Goal: Check status: Check status

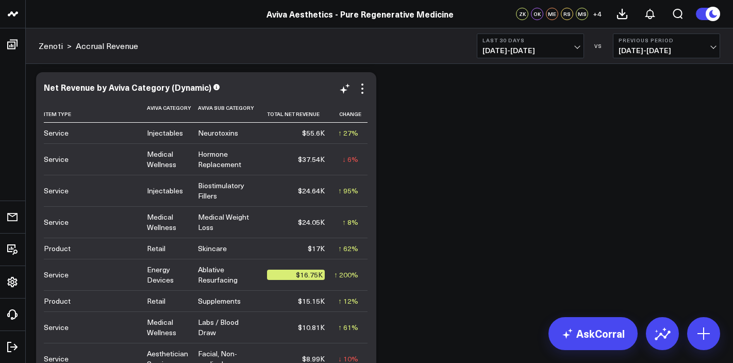
scroll to position [2566, 0]
click at [573, 46] on button "Last 30 Days 09/15/25 - 10/14/25" at bounding box center [530, 45] width 107 height 25
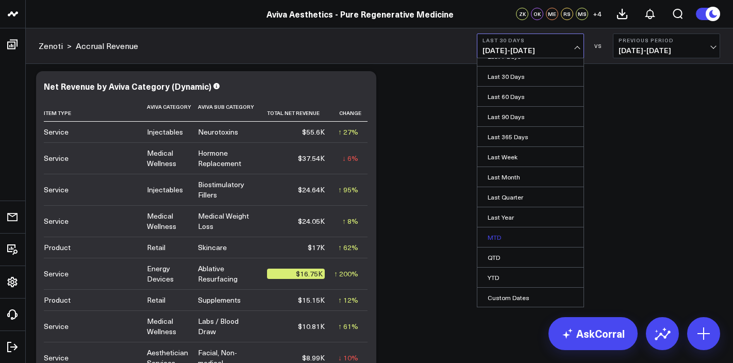
scroll to position [32, 0]
click at [490, 278] on link "YTD" at bounding box center [530, 277] width 106 height 20
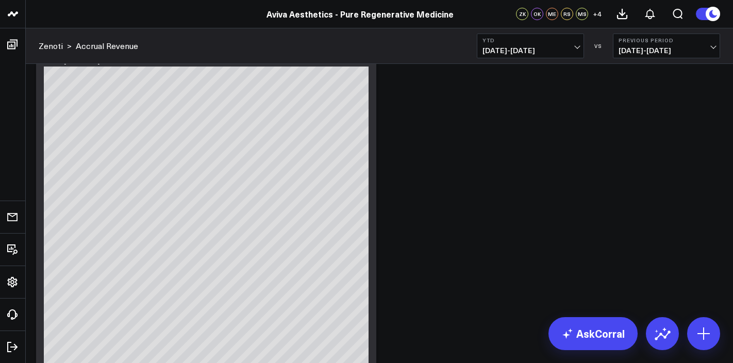
scroll to position [3507, 0]
